Goal: Transaction & Acquisition: Purchase product/service

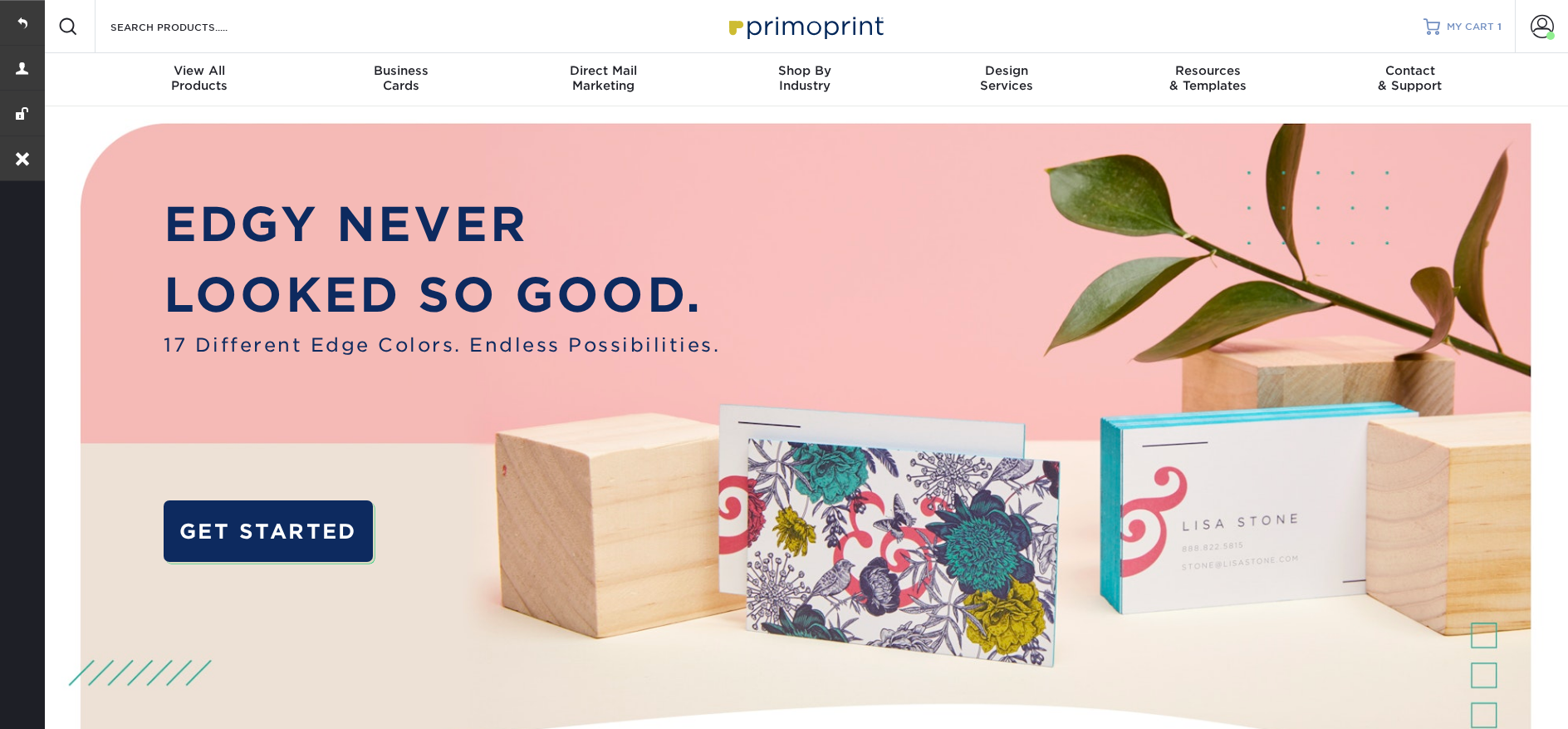
click at [1469, 34] on link "MY CART 1" at bounding box center [1462, 26] width 78 height 53
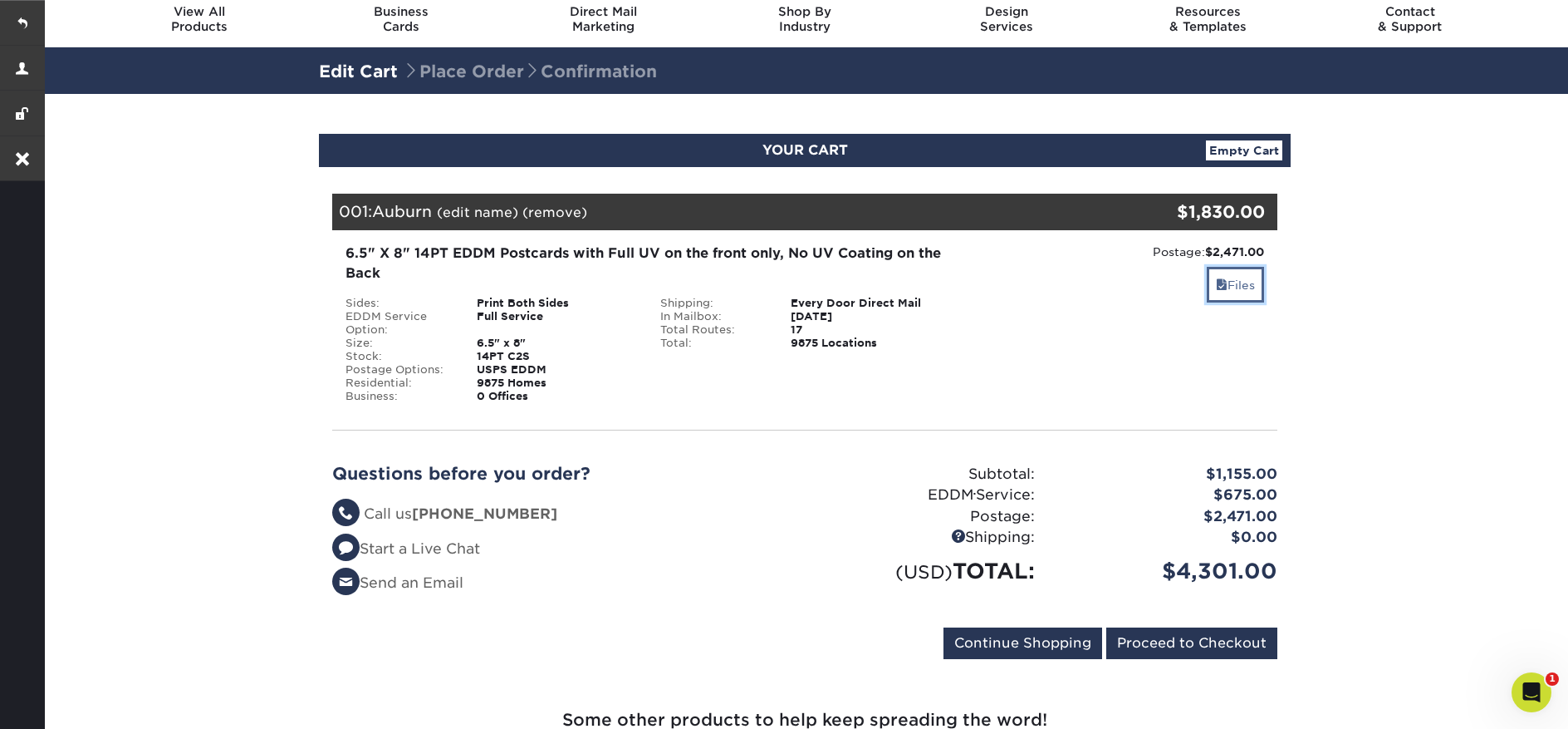
click at [1223, 299] on link "Files" at bounding box center [1235, 285] width 57 height 36
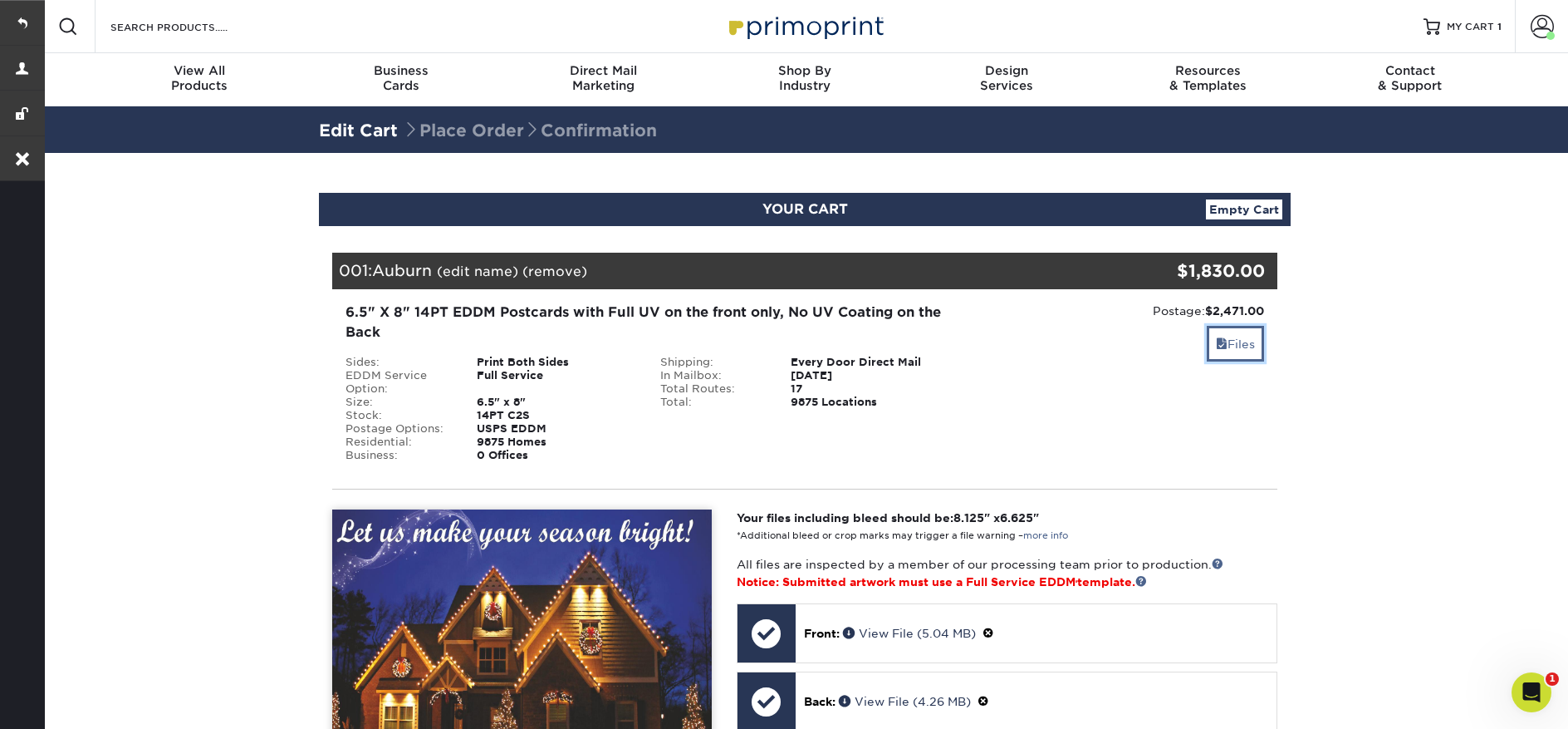
click at [1232, 333] on link "Files" at bounding box center [1235, 344] width 57 height 36
